Goal: Check status: Check status

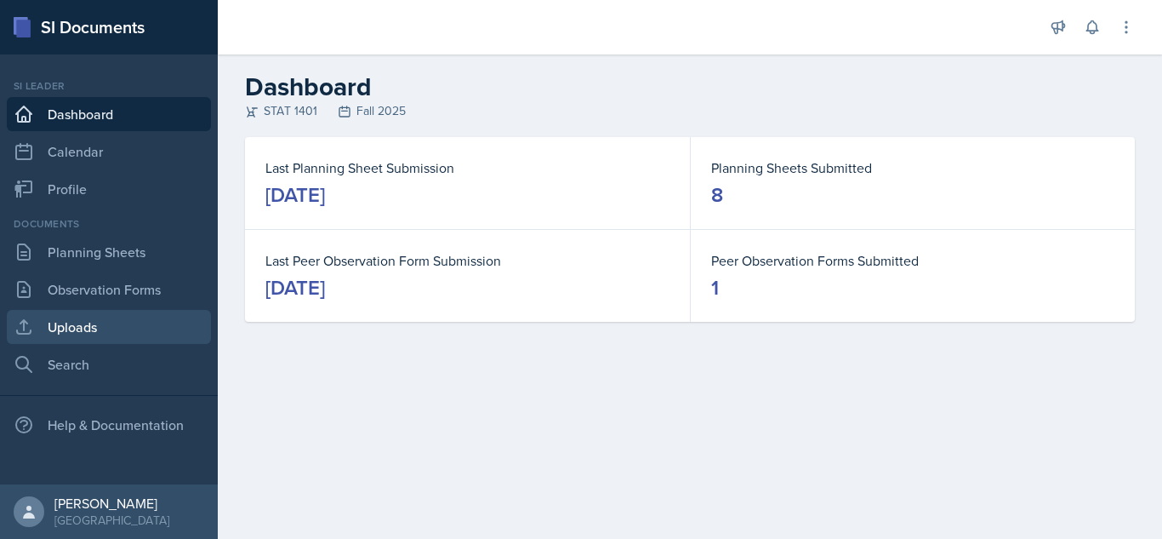
click at [103, 319] on link "Uploads" at bounding box center [109, 327] width 204 height 34
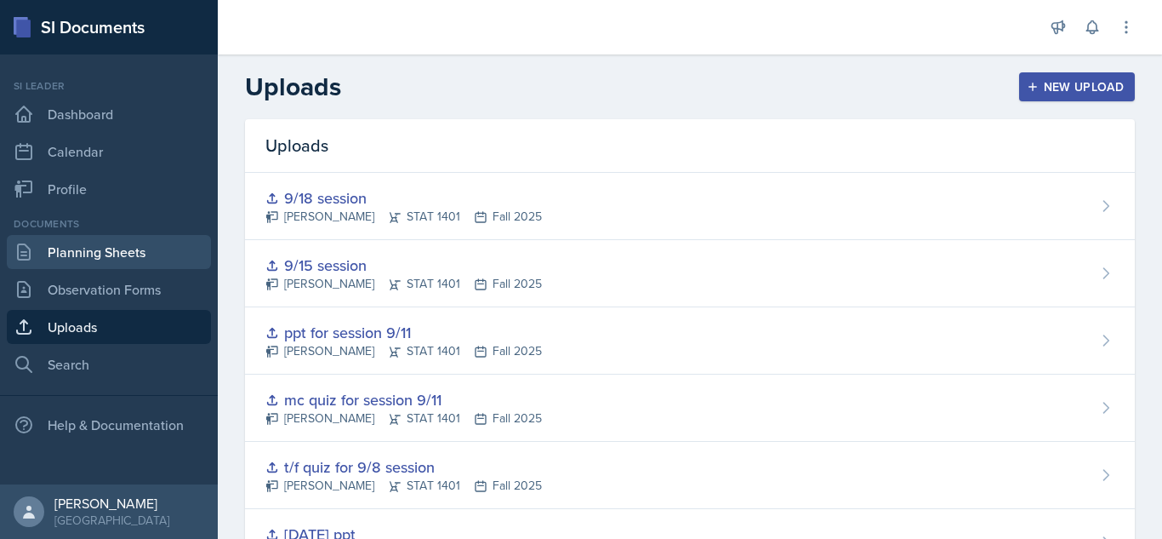
click at [106, 248] on link "Planning Sheets" at bounding box center [109, 252] width 204 height 34
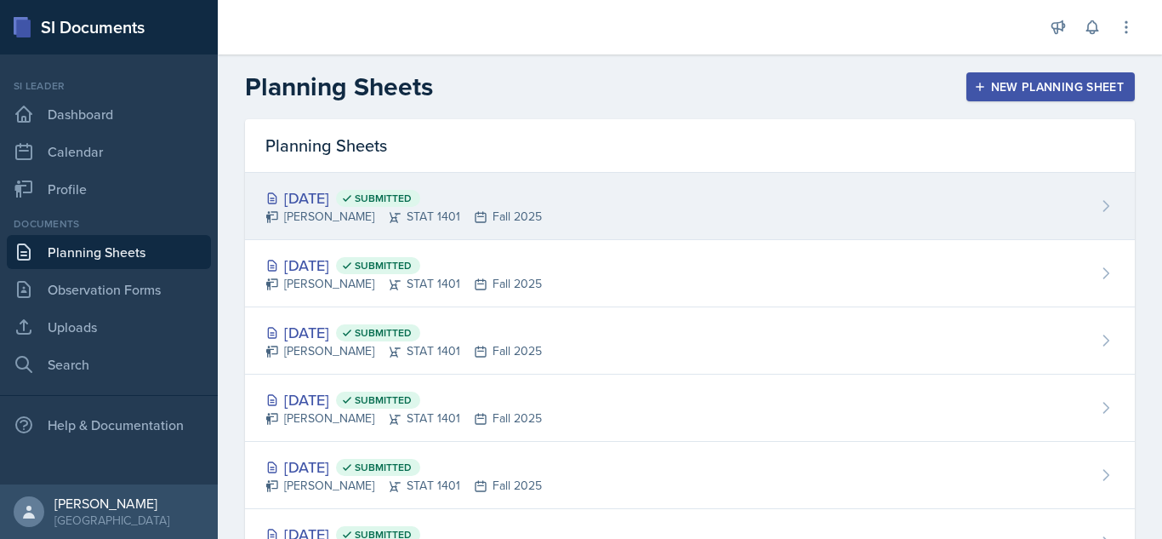
click at [648, 198] on div "[DATE] Submitted [PERSON_NAME] STAT 1401 Fall 2025" at bounding box center [690, 206] width 890 height 67
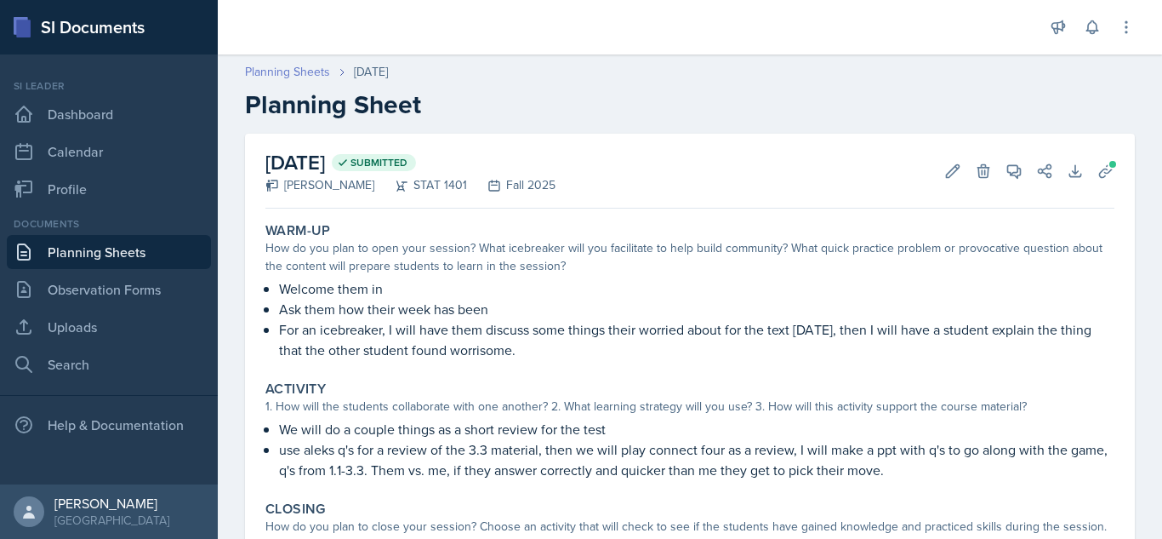
click at [304, 65] on link "Planning Sheets" at bounding box center [287, 72] width 85 height 18
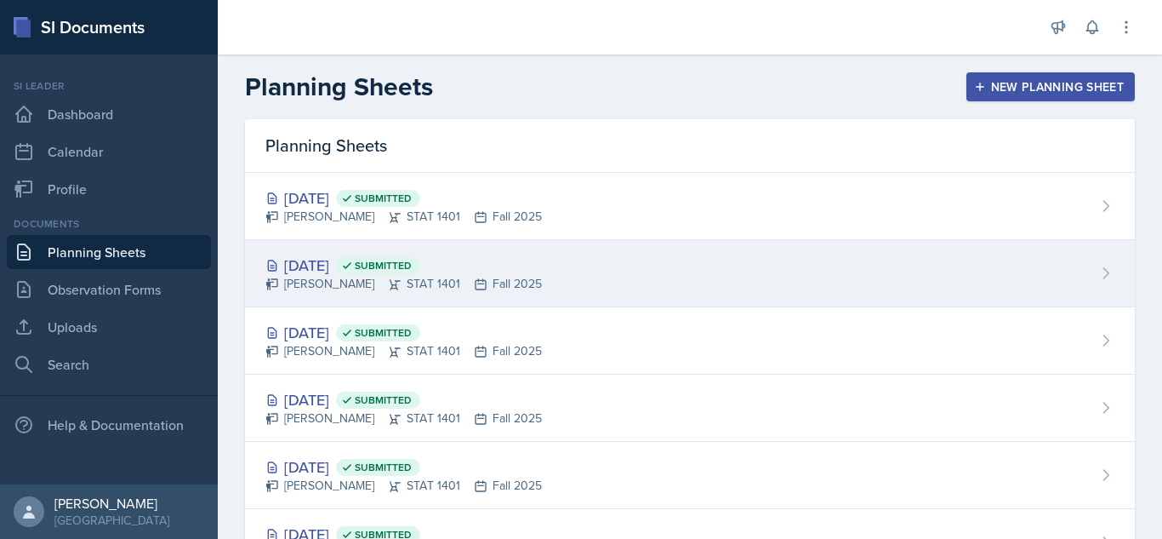
click at [1012, 277] on div "[DATE] Submitted [PERSON_NAME] STAT 1401 Fall 2025" at bounding box center [690, 273] width 890 height 67
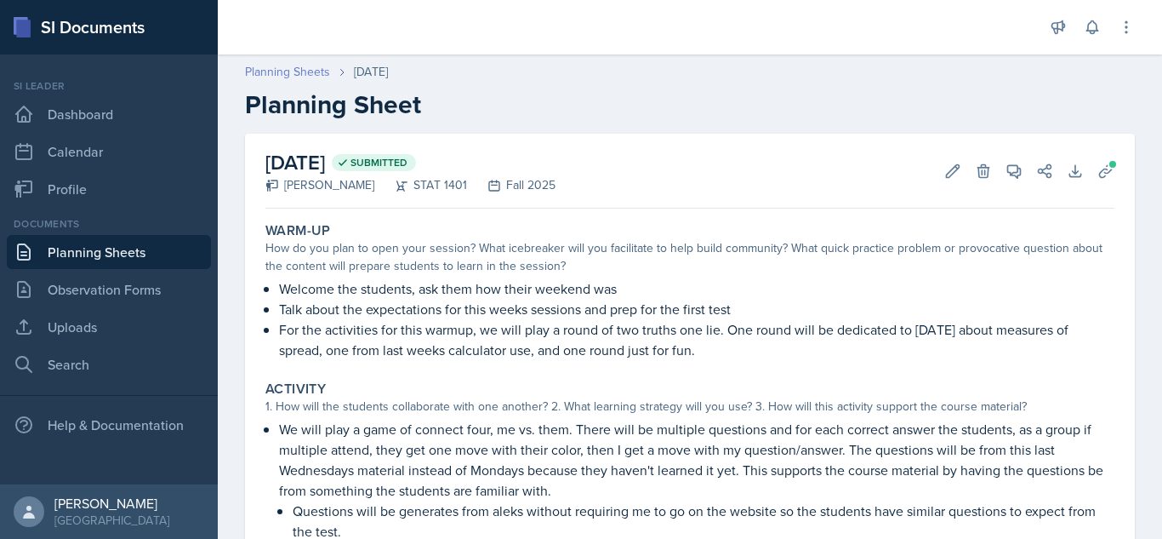
click at [304, 77] on link "Planning Sheets" at bounding box center [287, 72] width 85 height 18
